Goal: Task Accomplishment & Management: Manage account settings

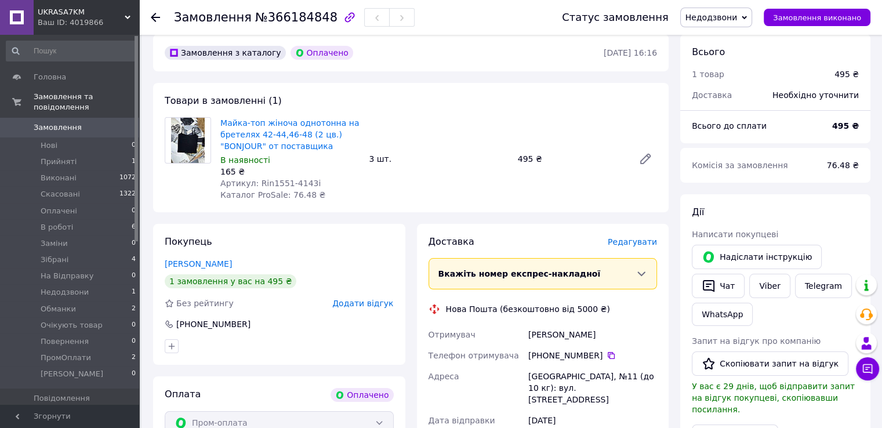
scroll to position [116, 0]
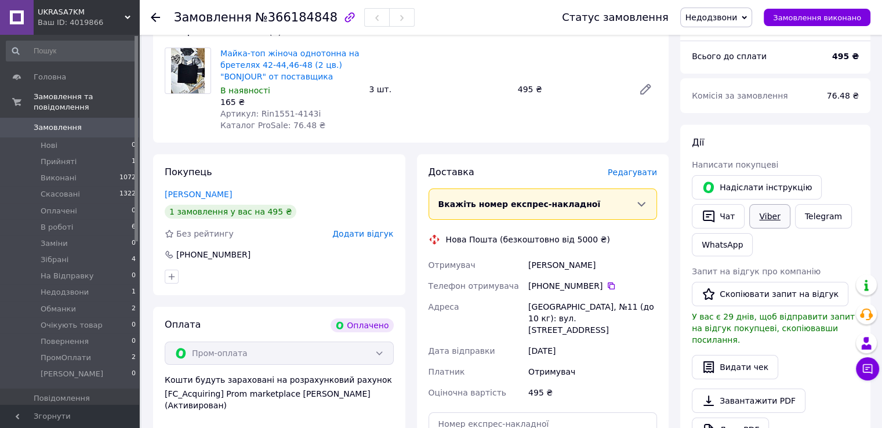
click at [752, 216] on link "Viber" at bounding box center [769, 216] width 41 height 24
click at [44, 124] on link "Замовлення 0" at bounding box center [71, 128] width 143 height 20
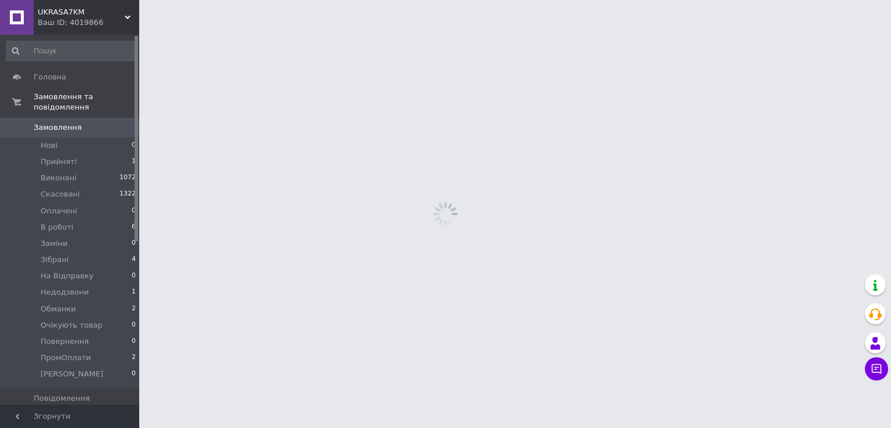
click at [44, 124] on link "Замовлення 0" at bounding box center [71, 128] width 143 height 20
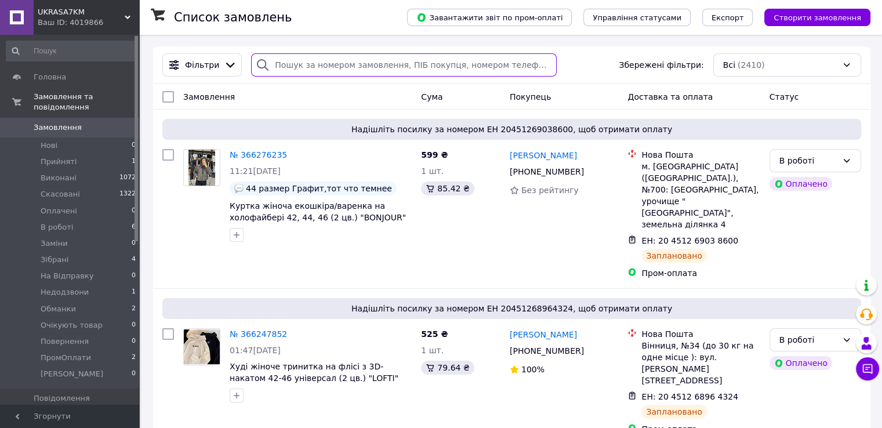
click at [295, 67] on input "search" at bounding box center [404, 64] width 306 height 23
paste input "0505343793"
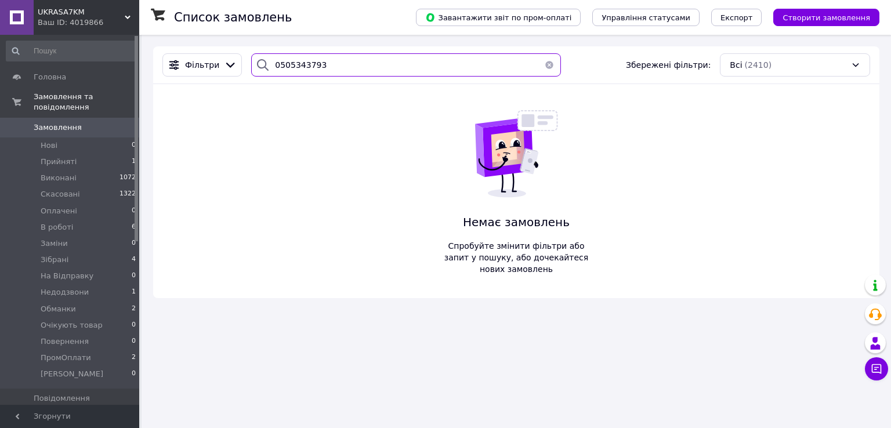
type input "0505343793"
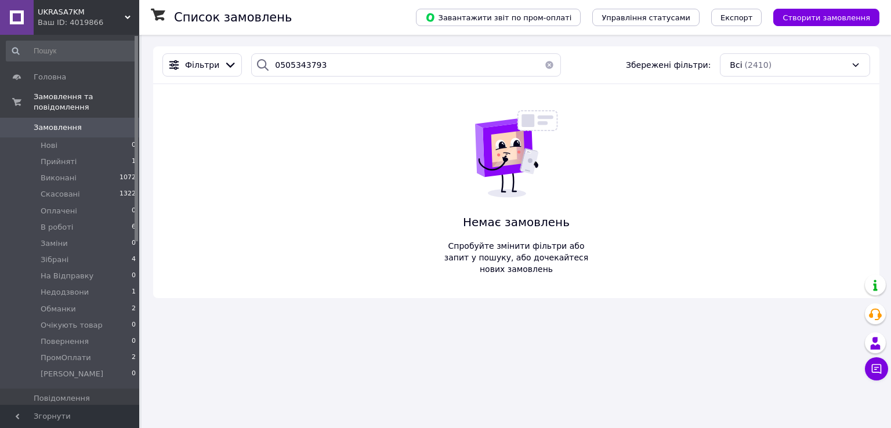
click at [543, 61] on button "button" at bounding box center [549, 64] width 23 height 23
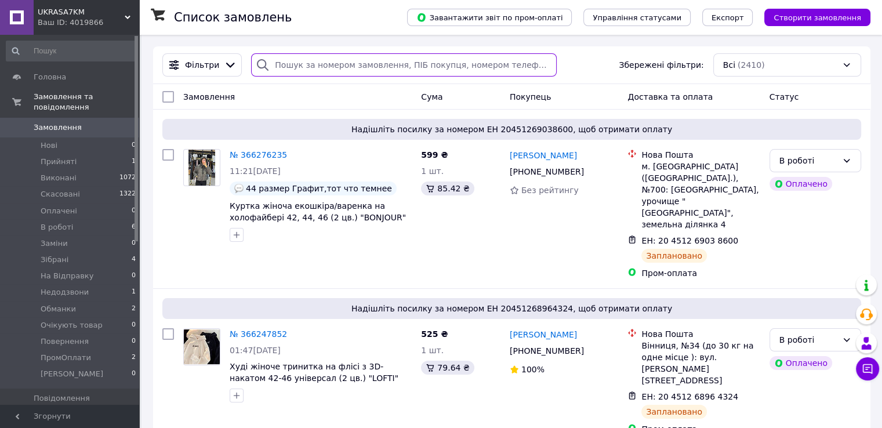
paste input "0502602561"
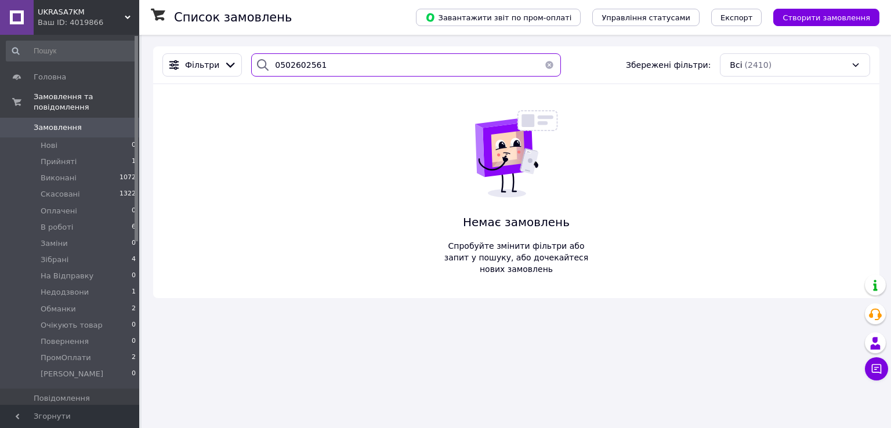
type input "0502602561"
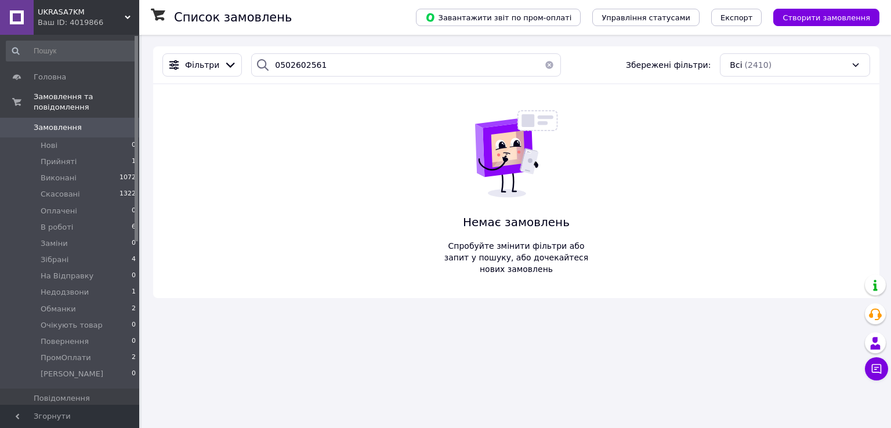
click at [541, 68] on button "button" at bounding box center [549, 64] width 23 height 23
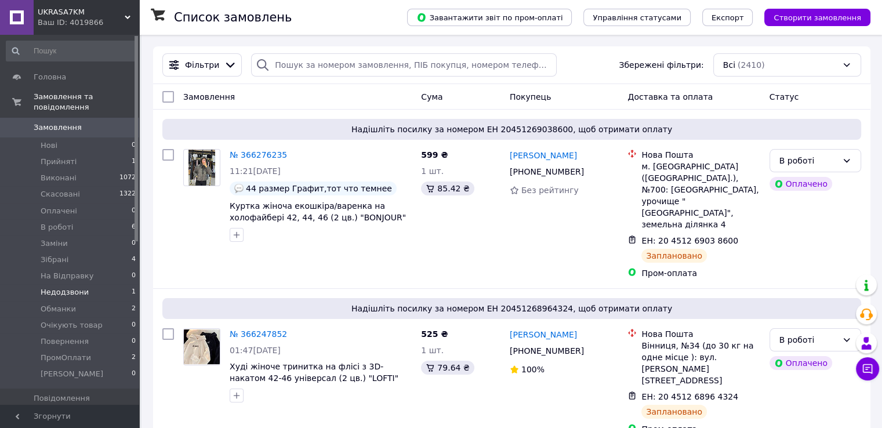
click at [93, 287] on li "Недодзвони 1" at bounding box center [71, 292] width 143 height 16
